Goal: Find specific page/section

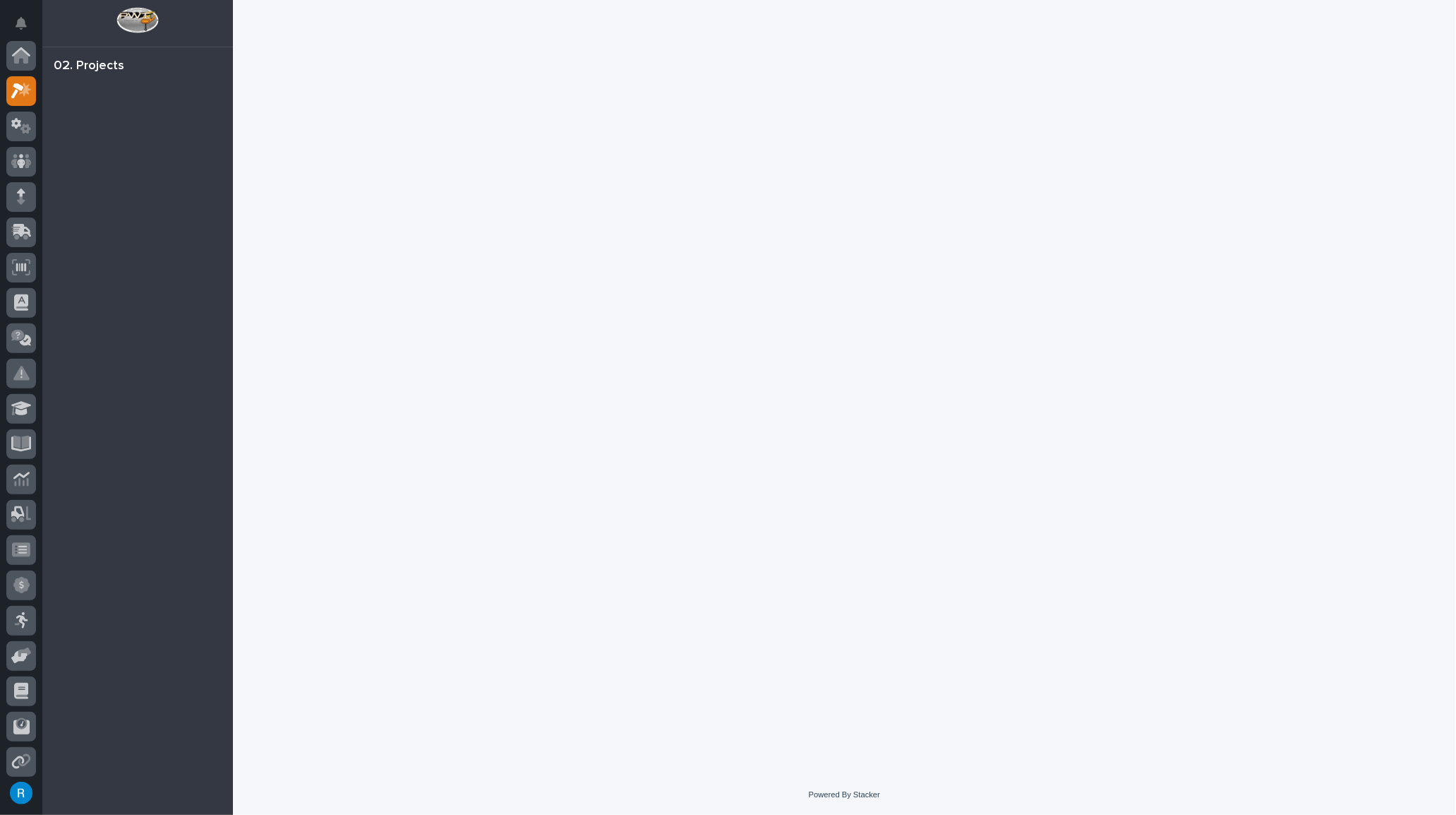
scroll to position [35, 0]
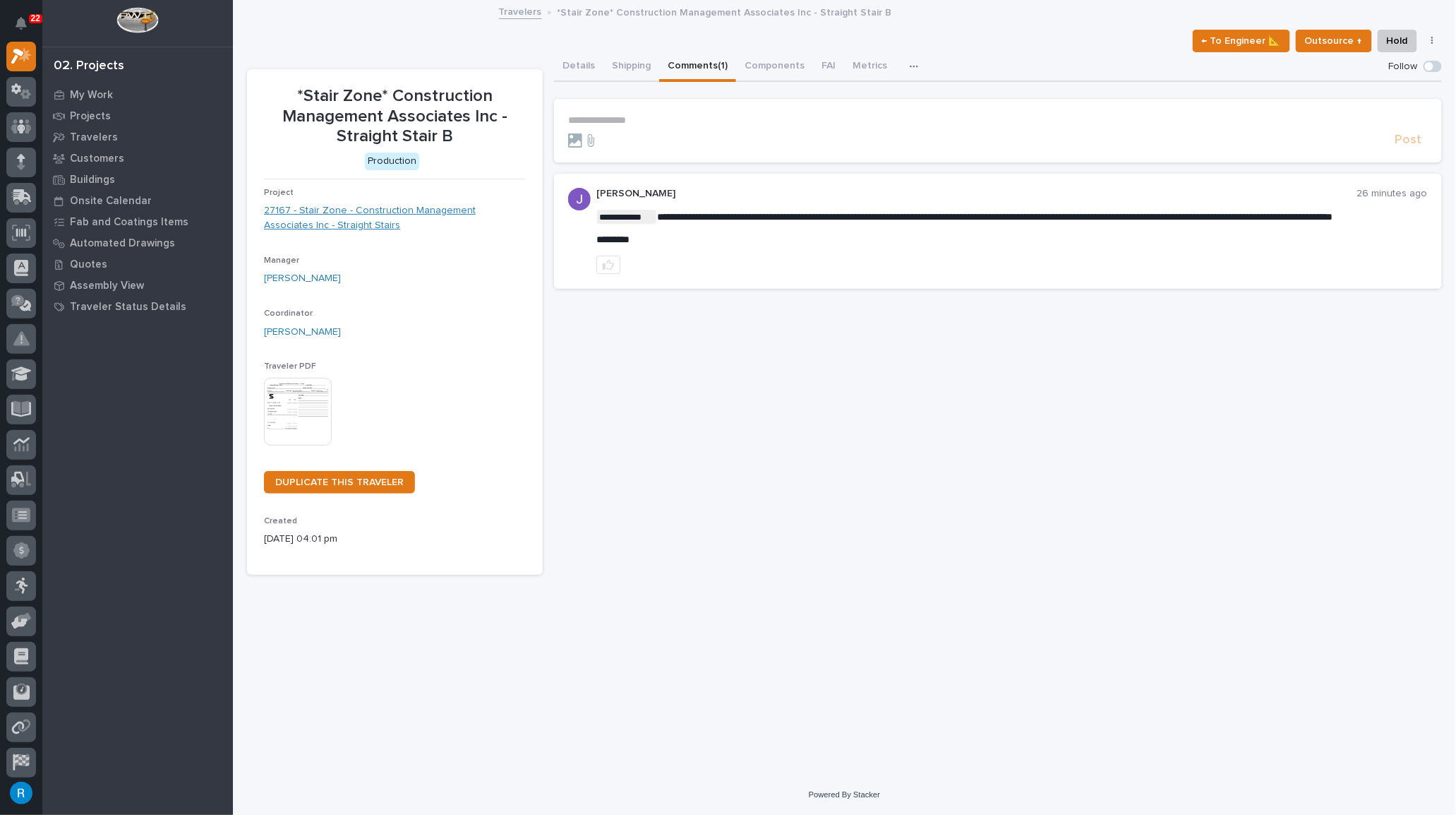
click at [378, 208] on link "27167 - Stair Zone - Construction Management Associates Inc - Straight Stairs" at bounding box center [394, 218] width 262 height 30
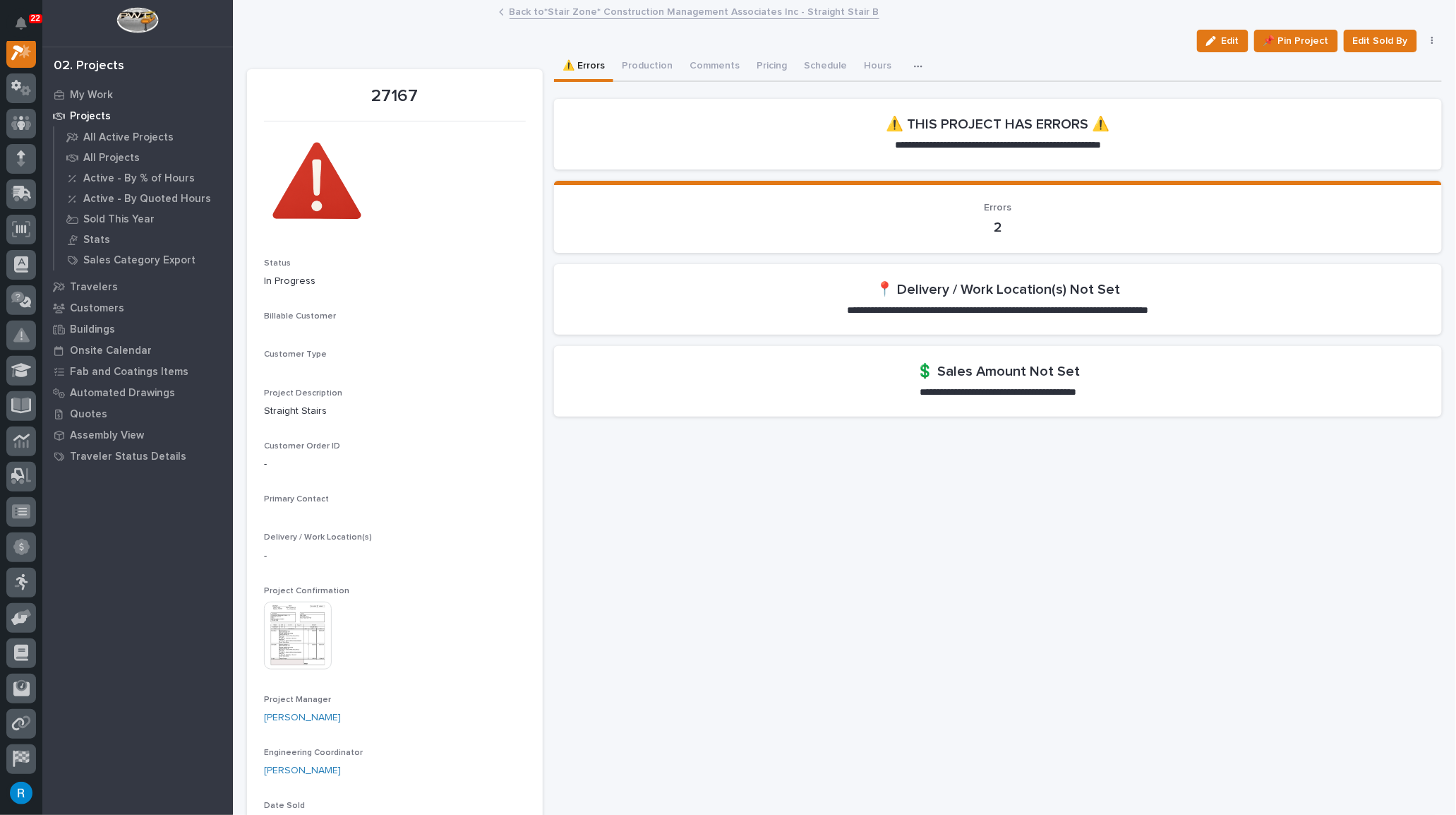
scroll to position [35, 0]
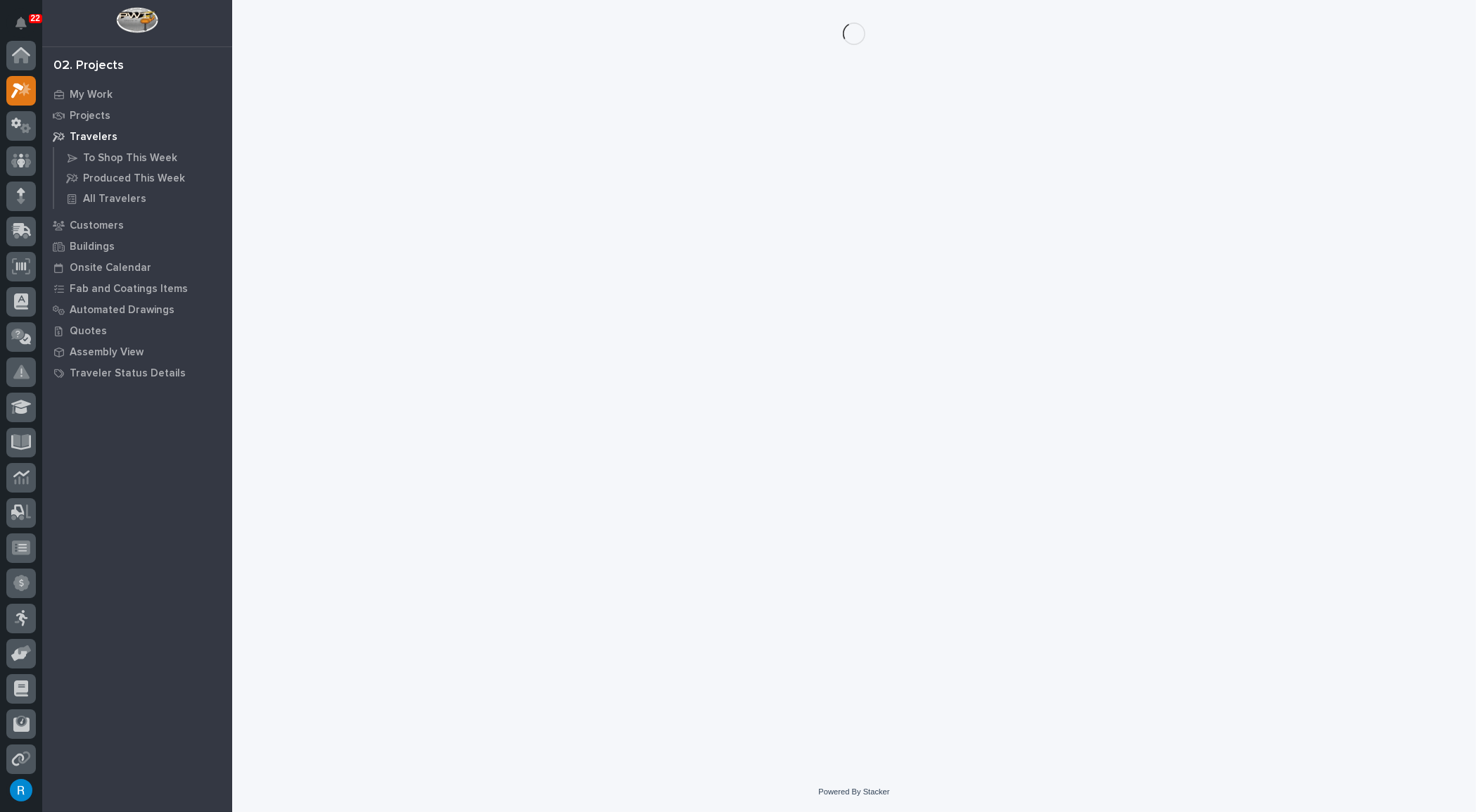
scroll to position [34, 0]
